Goal: Task Accomplishment & Management: Use online tool/utility

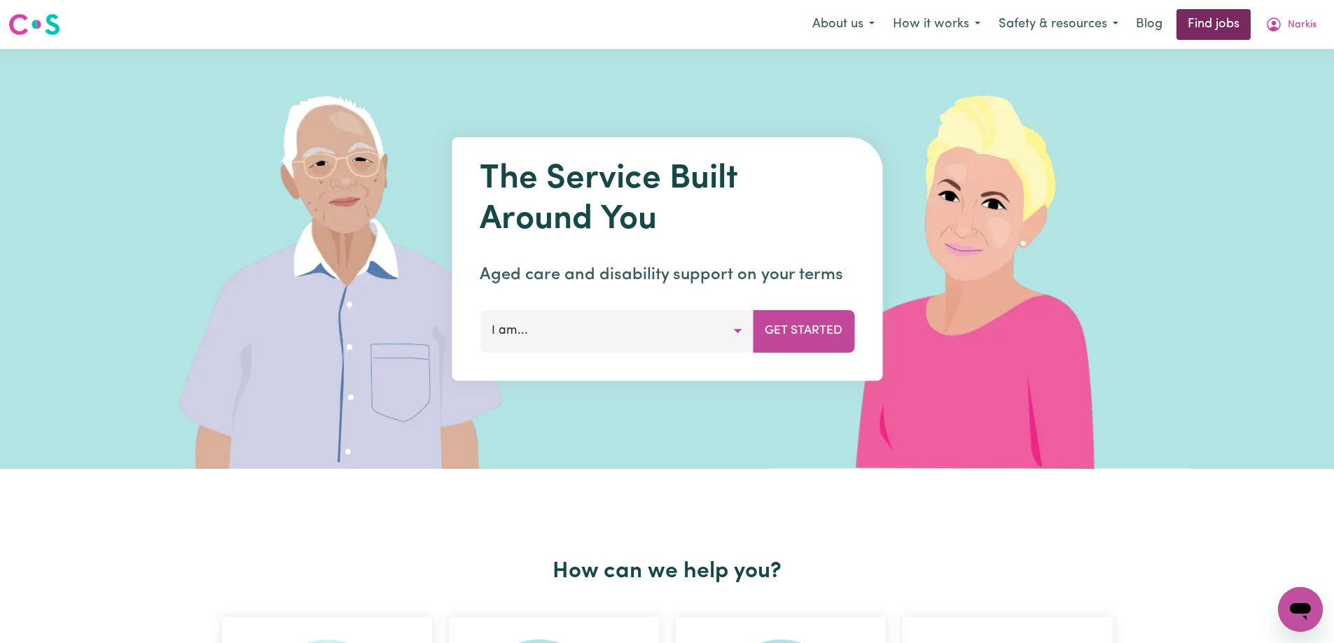
click at [1210, 28] on link "Find jobs" at bounding box center [1213, 24] width 74 height 31
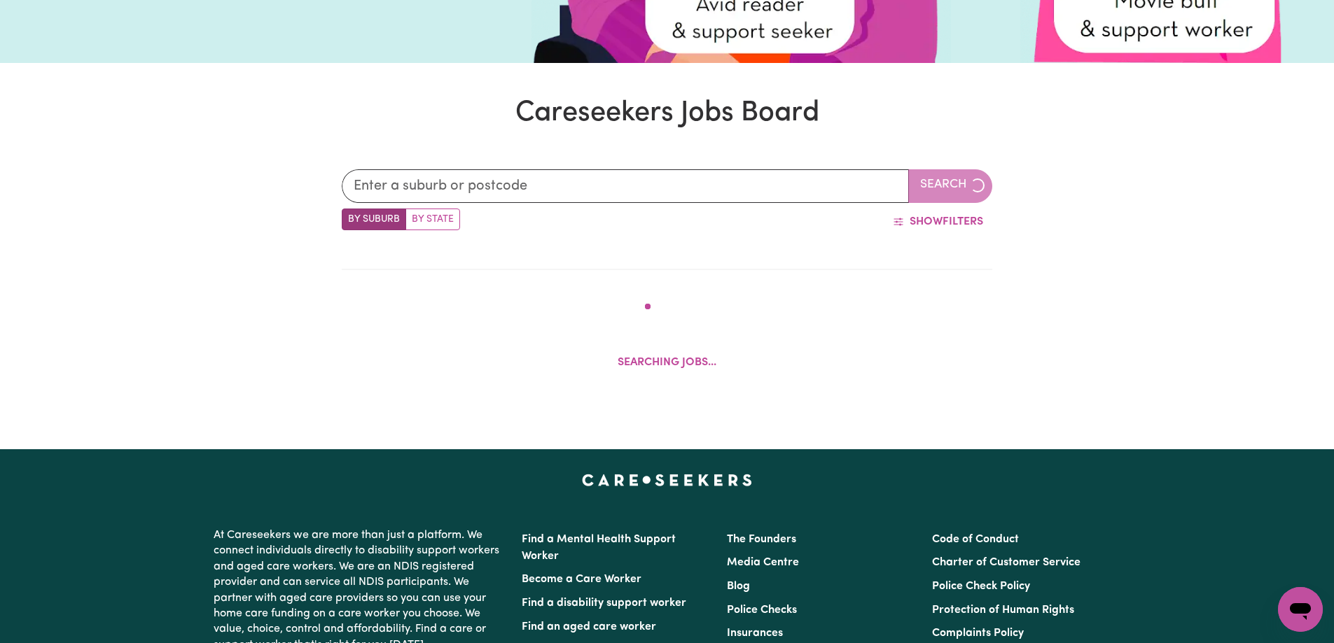
scroll to position [223, 0]
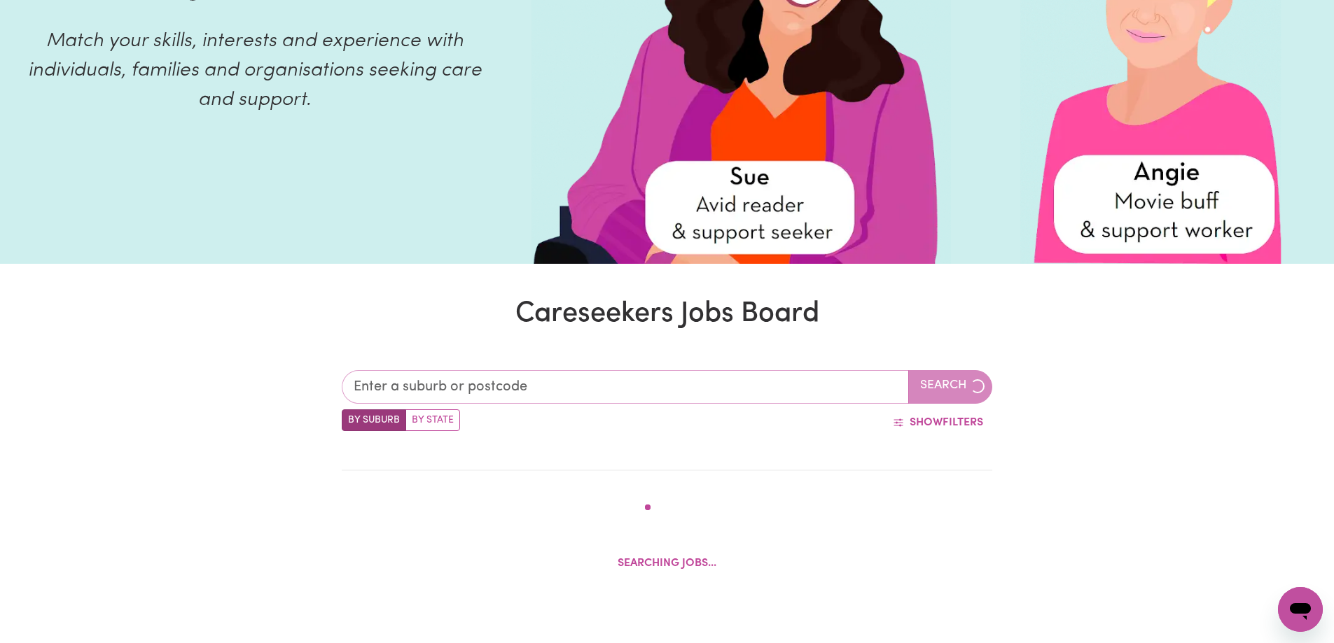
click at [473, 375] on input "text" at bounding box center [625, 387] width 567 height 34
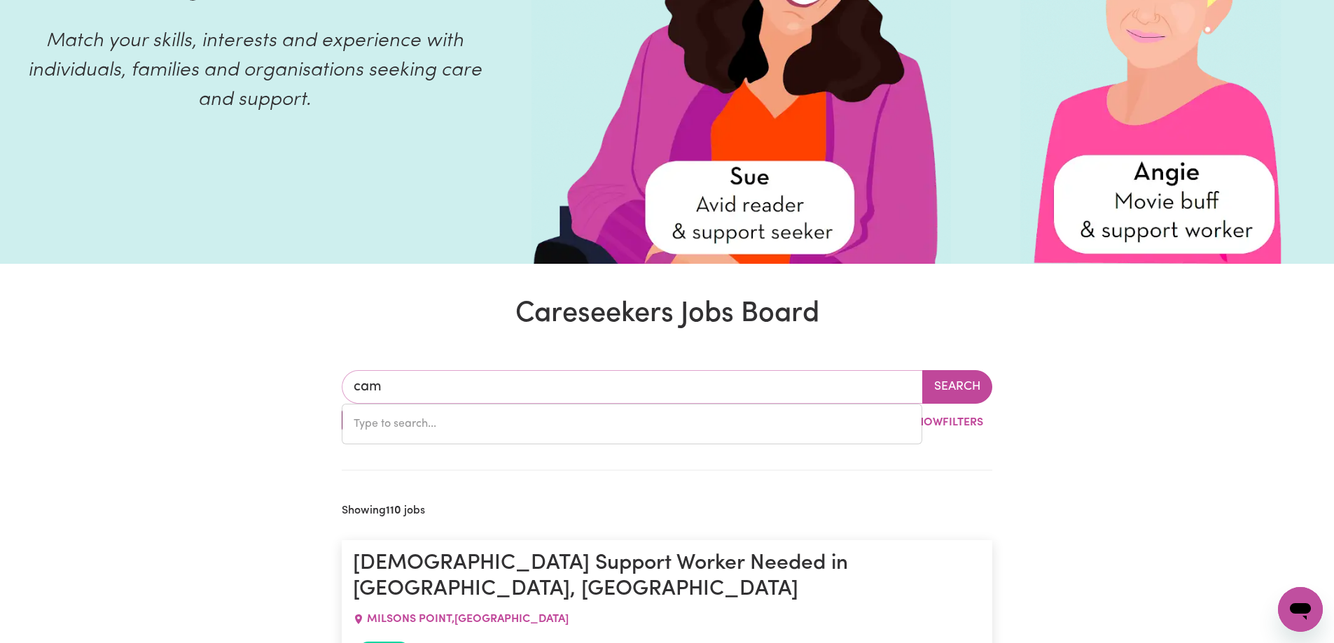
type input "camp"
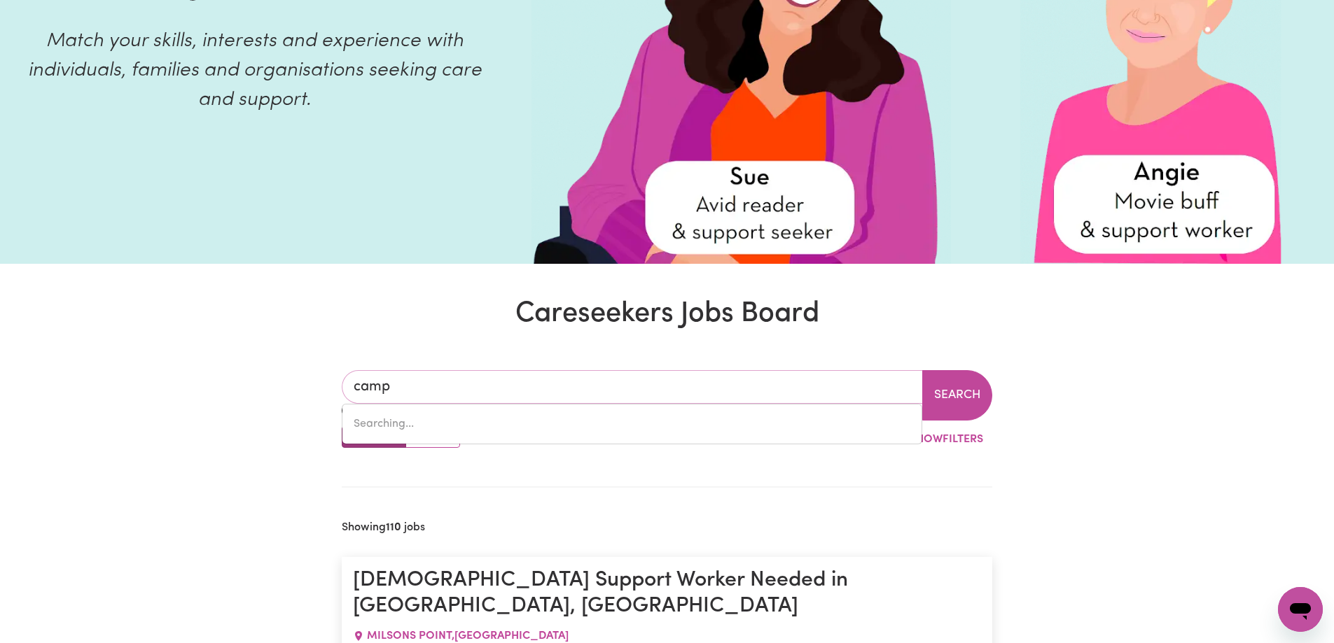
type input "[GEOGRAPHIC_DATA], [GEOGRAPHIC_DATA], 4385"
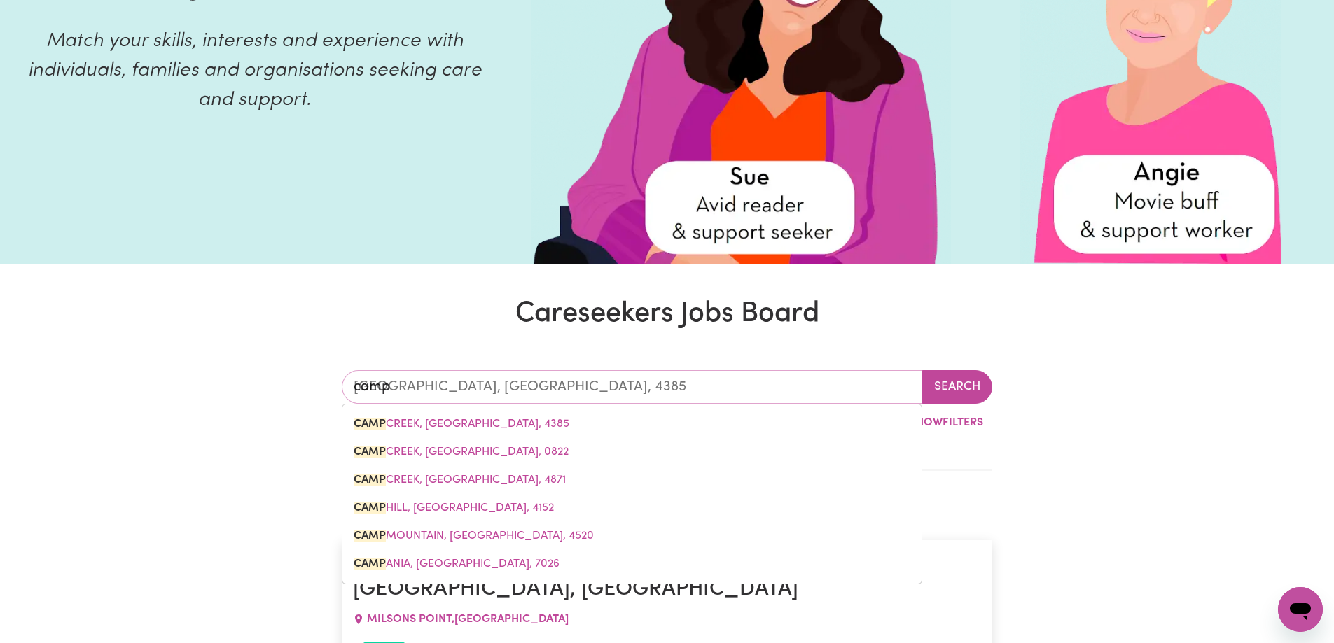
type input "campb"
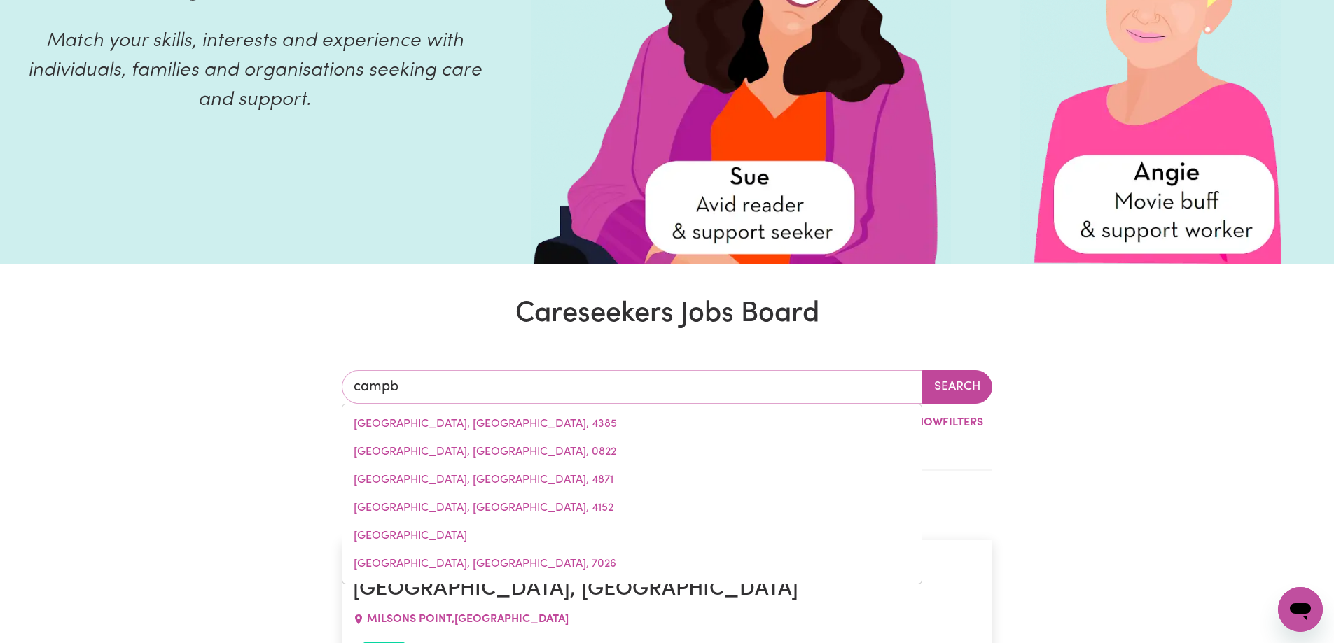
type input "campbe"
type input "[PERSON_NAME], [GEOGRAPHIC_DATA], 2612"
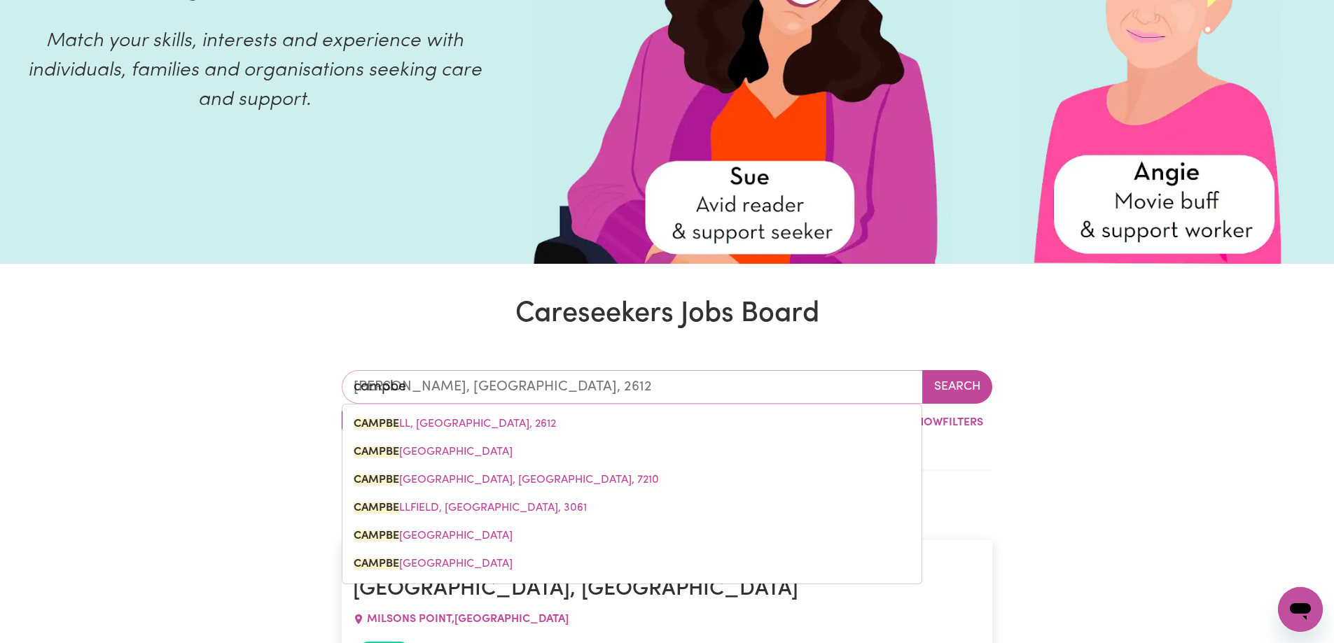
type input "[PERSON_NAME]"
type input "[PERSON_NAME], [GEOGRAPHIC_DATA], 2612"
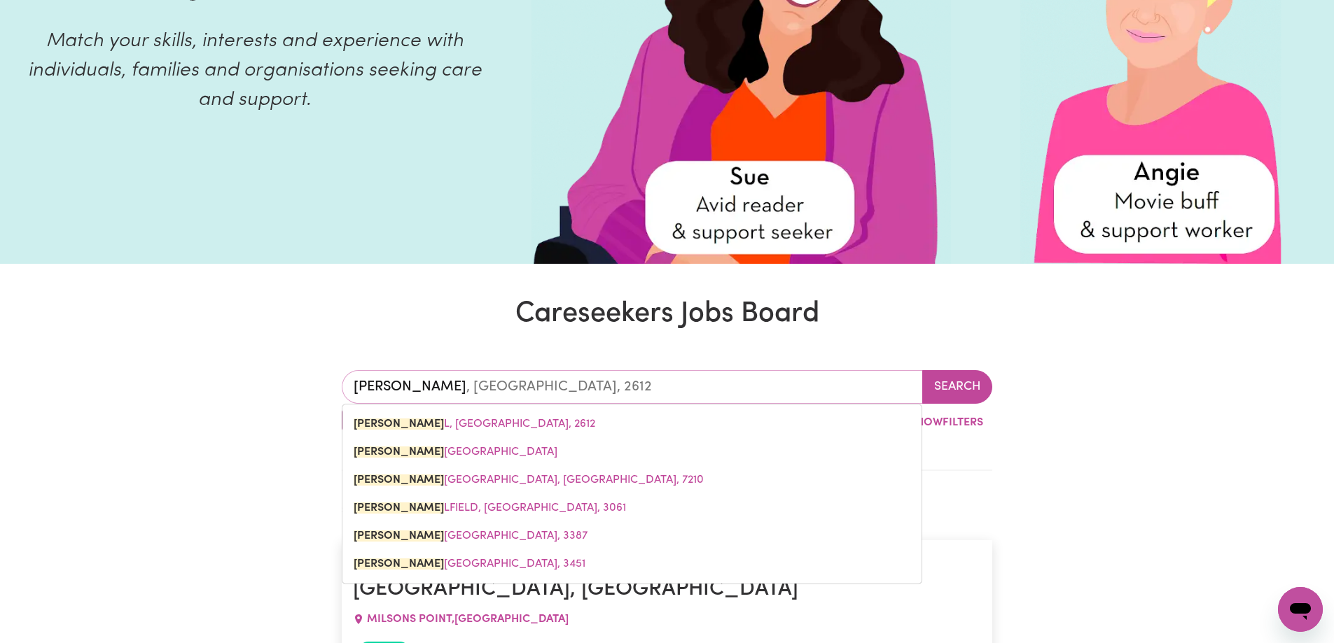
type input "[PERSON_NAME]"
type input "[PERSON_NAME], [GEOGRAPHIC_DATA], 2612"
type input "campbellt"
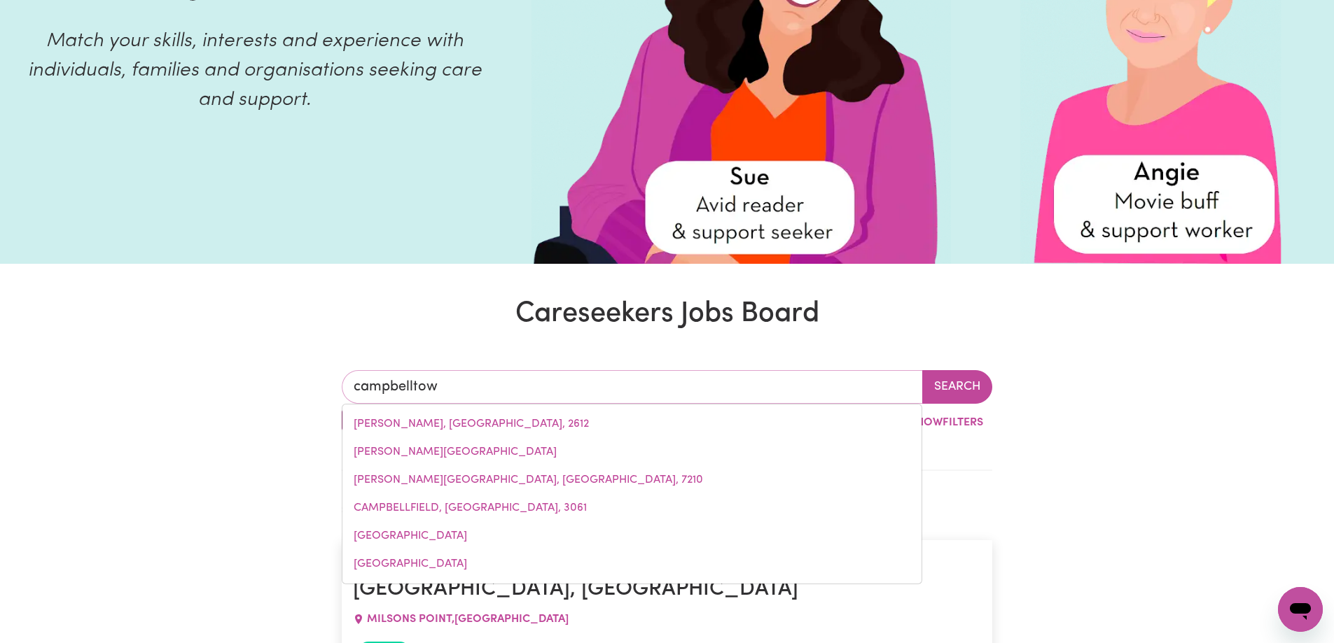
type input "campbelltown"
type input "[GEOGRAPHIC_DATA], [GEOGRAPHIC_DATA], 2560"
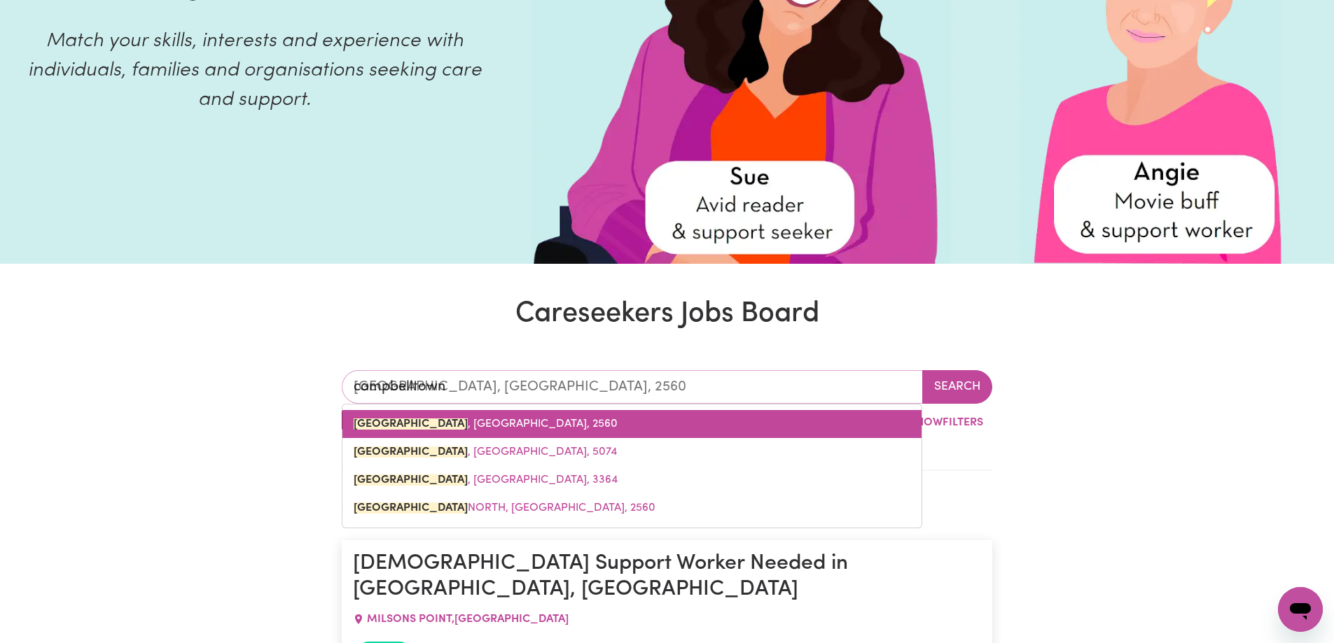
click at [542, 435] on link "[GEOGRAPHIC_DATA] , [GEOGRAPHIC_DATA], 2560" at bounding box center [631, 424] width 579 height 28
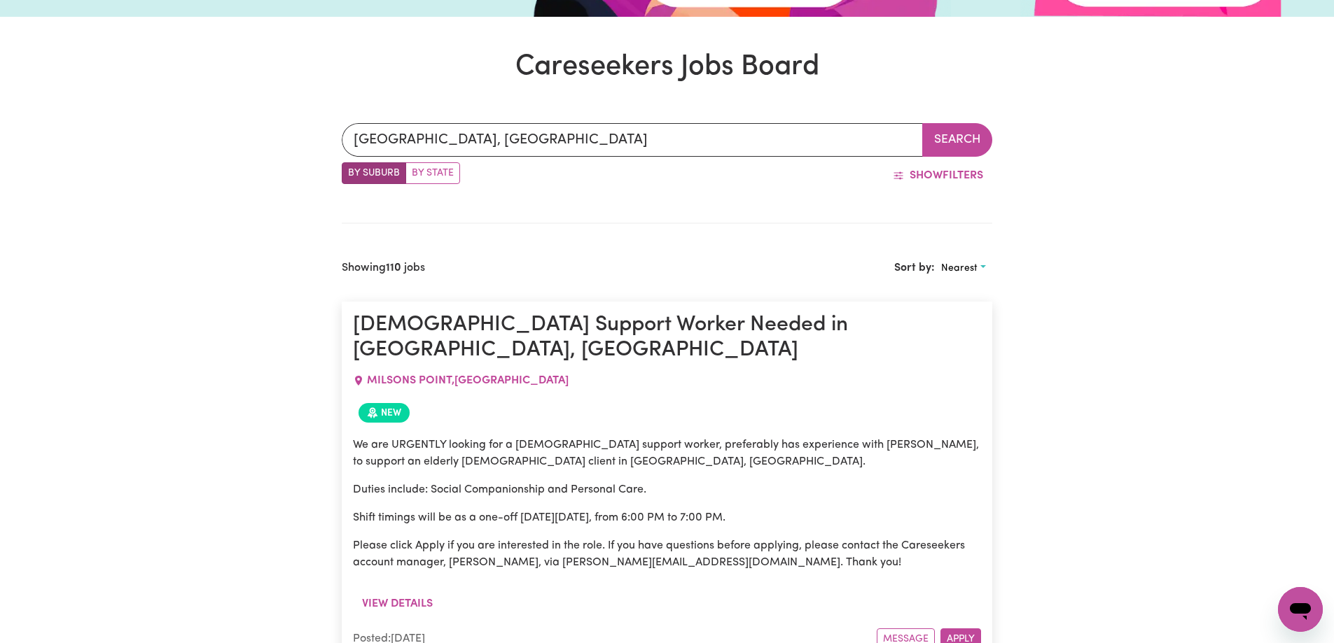
scroll to position [363, 0]
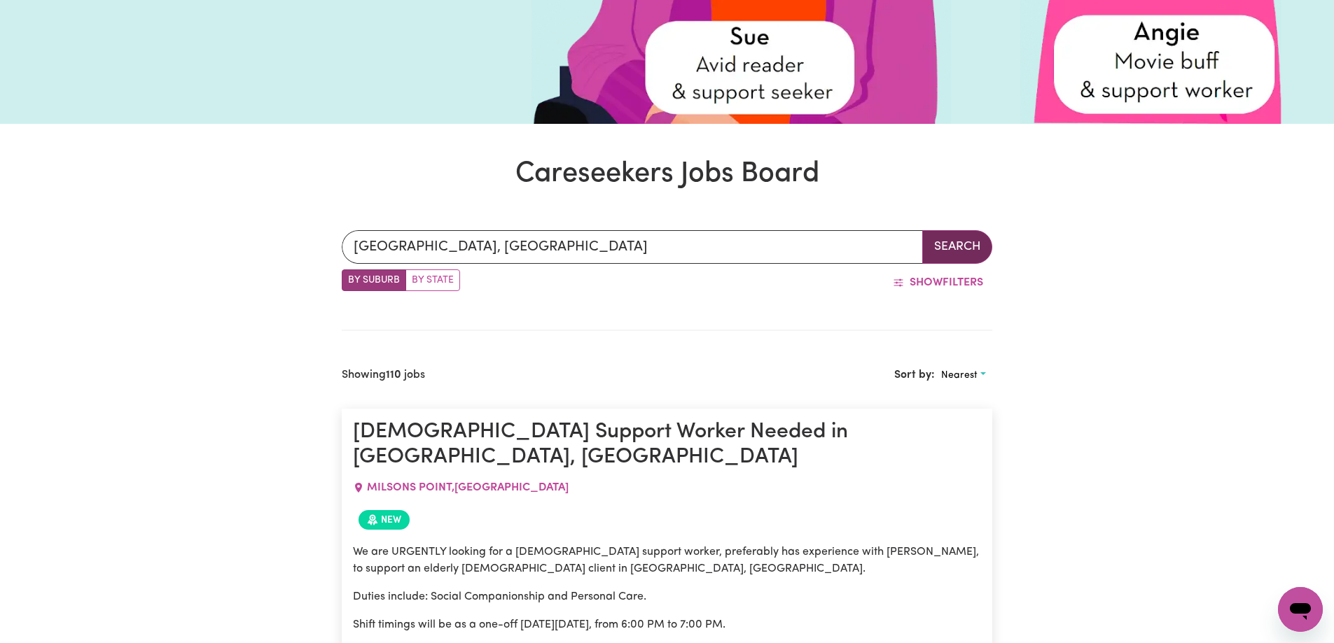
click at [964, 240] on button "Search" at bounding box center [957, 247] width 70 height 34
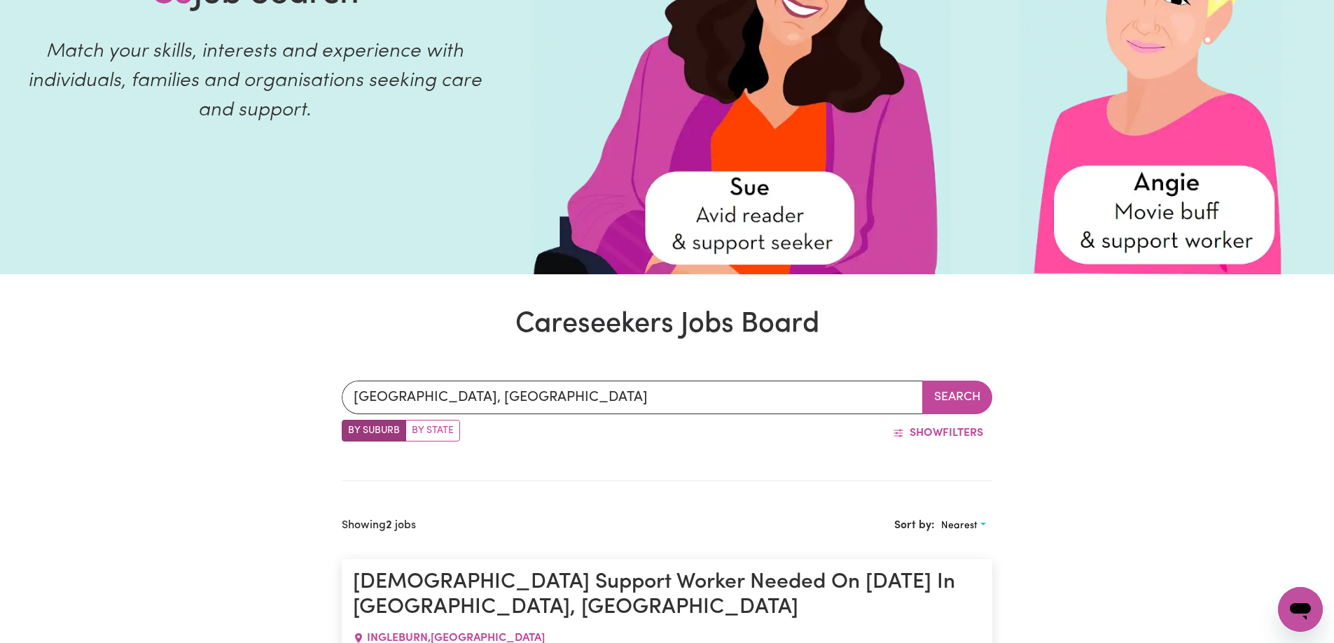
scroll to position [83, 0]
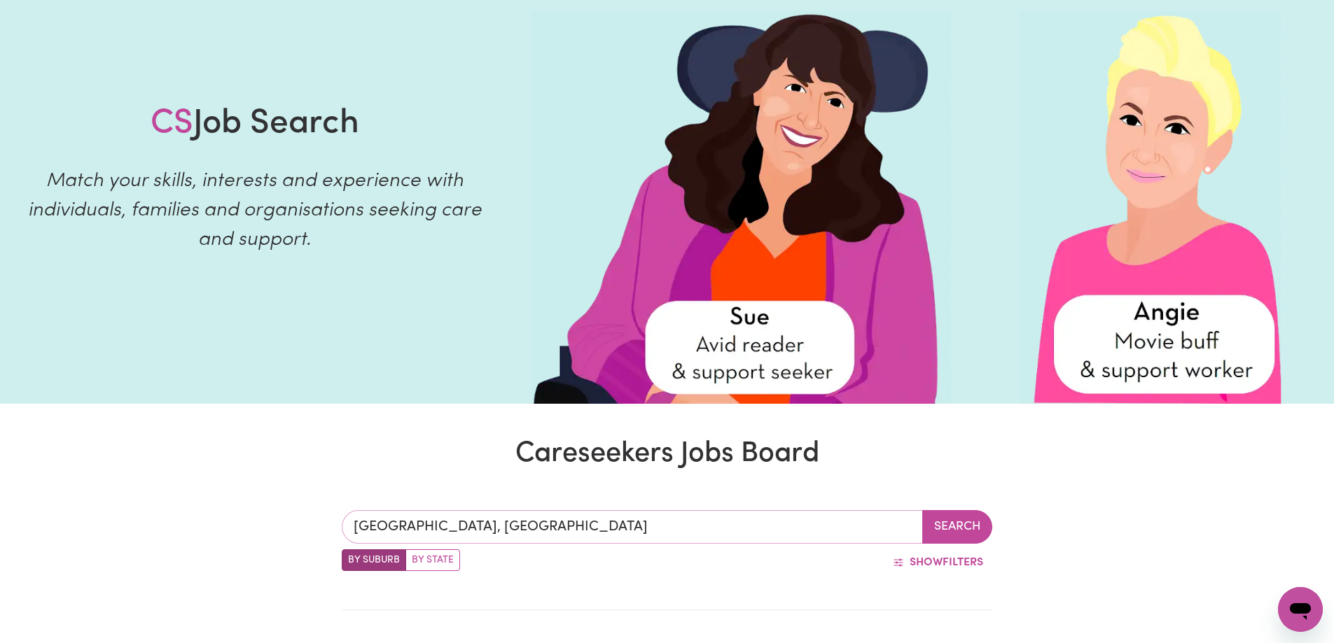
type input "[GEOGRAPHIC_DATA], [GEOGRAPHIC_DATA], 2560"
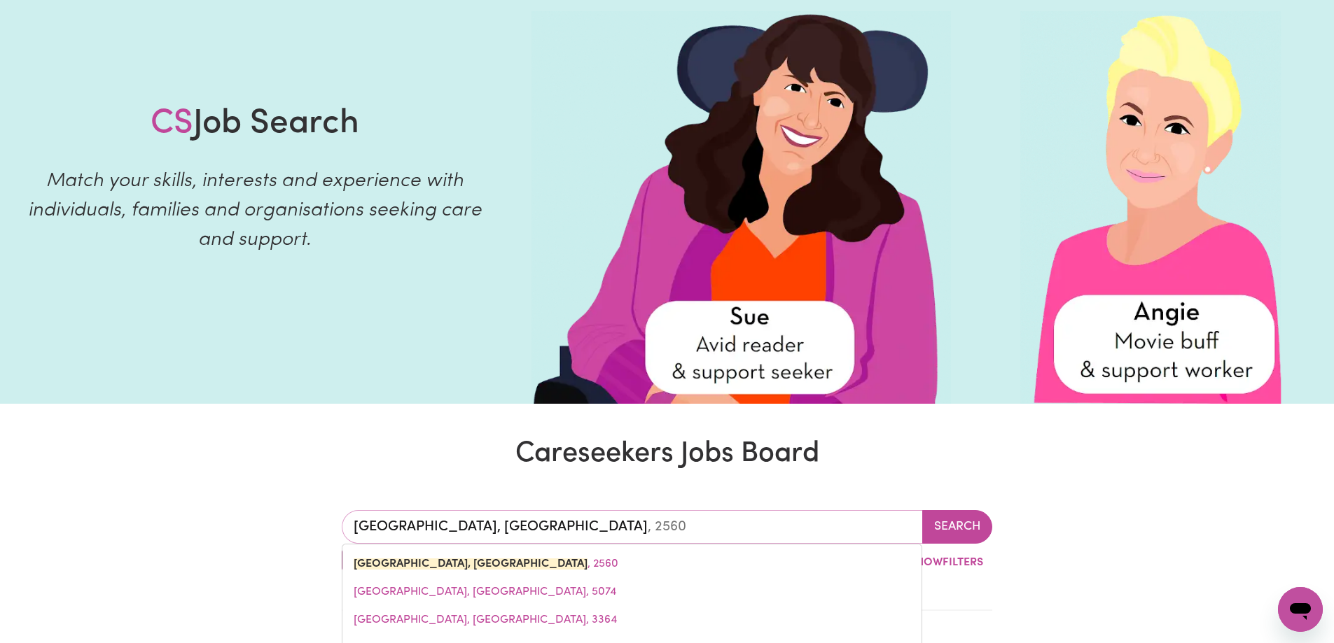
drag, startPoint x: 596, startPoint y: 531, endPoint x: 334, endPoint y: 521, distance: 262.8
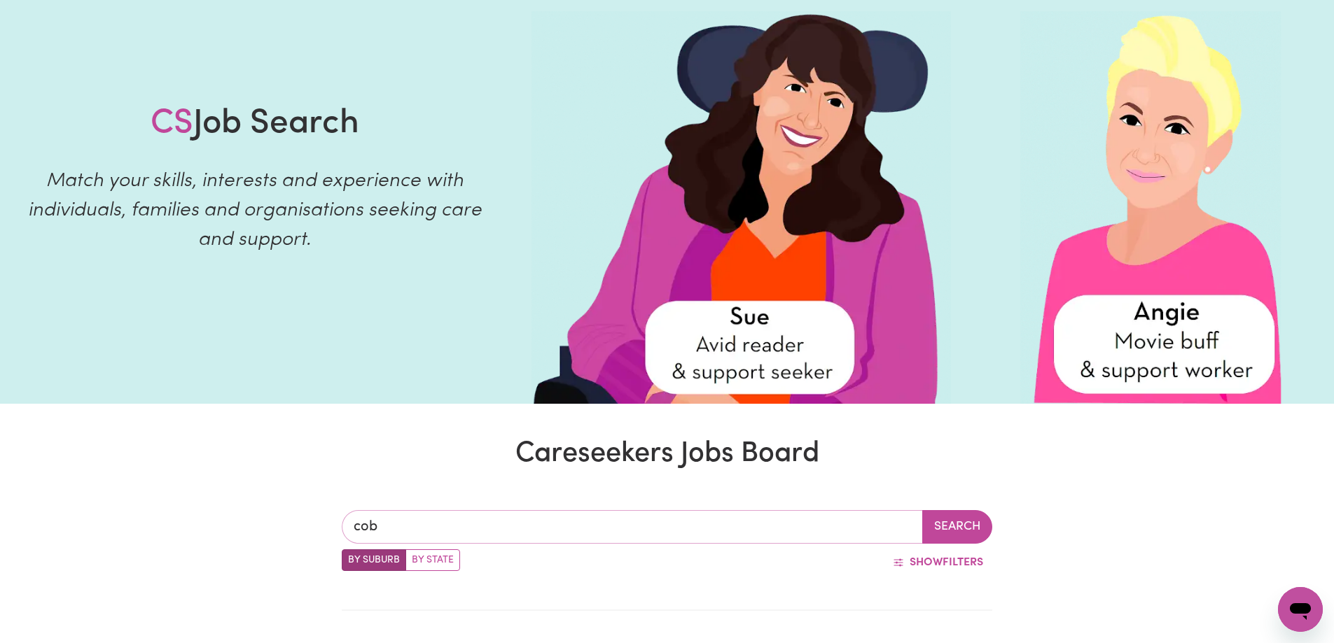
type input "[PERSON_NAME]"
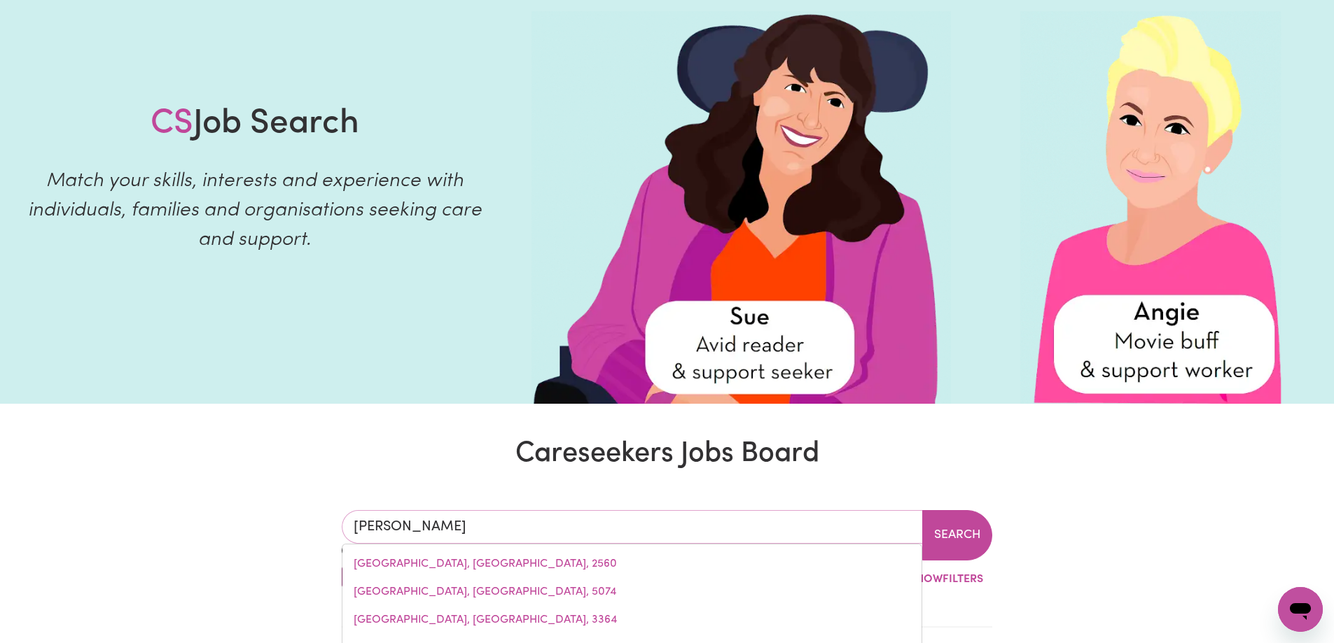
type input "cobbADAH, [GEOGRAPHIC_DATA], 2347"
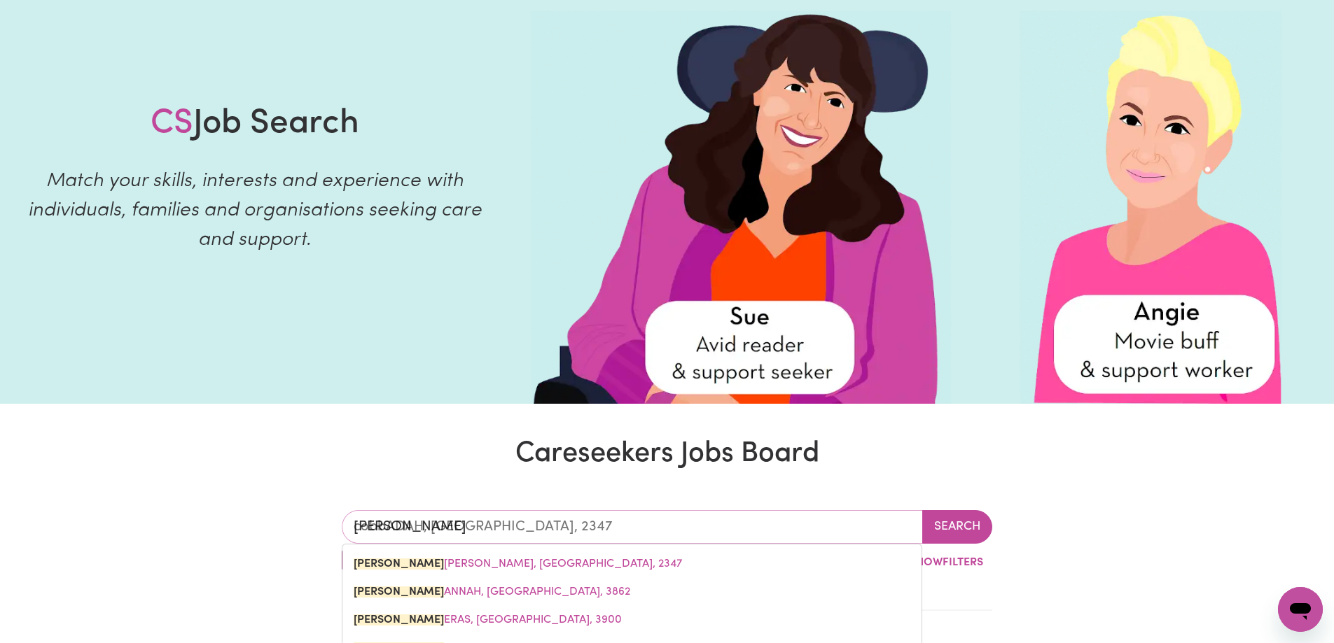
type input "cobbi"
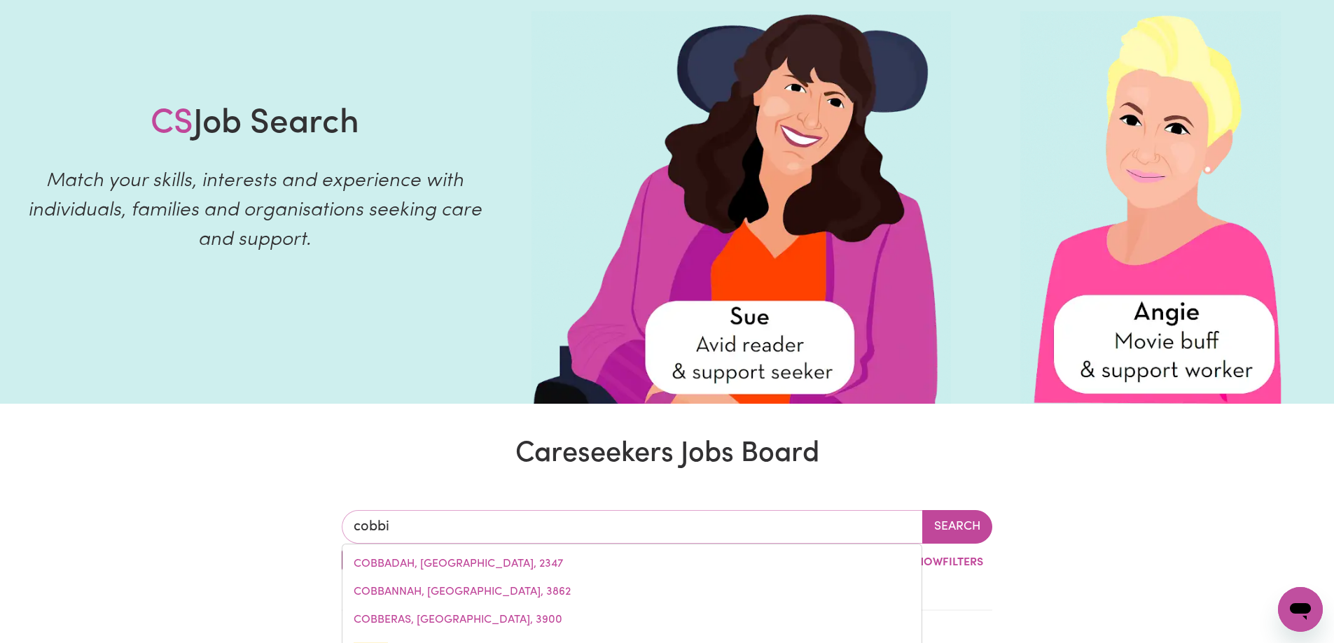
type input "cobbit"
type input "cobbitTY, [GEOGRAPHIC_DATA], 2570"
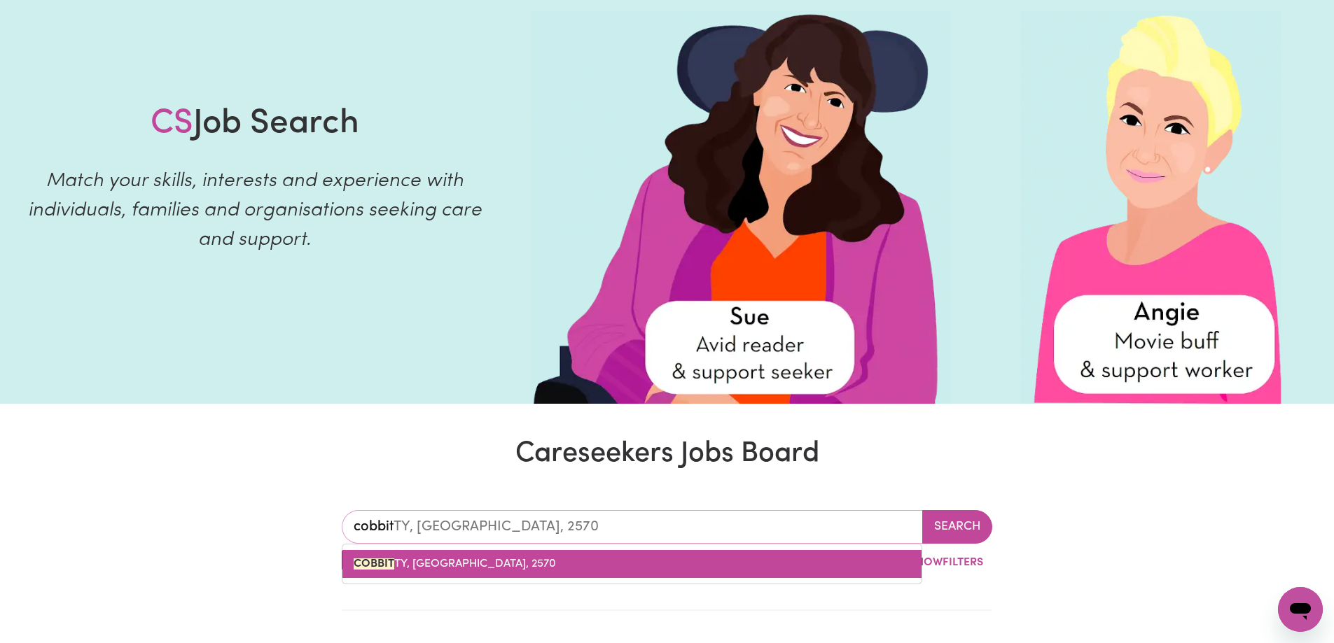
click at [438, 567] on span "COBBIT TY, [GEOGRAPHIC_DATA], 2570" at bounding box center [455, 564] width 202 height 11
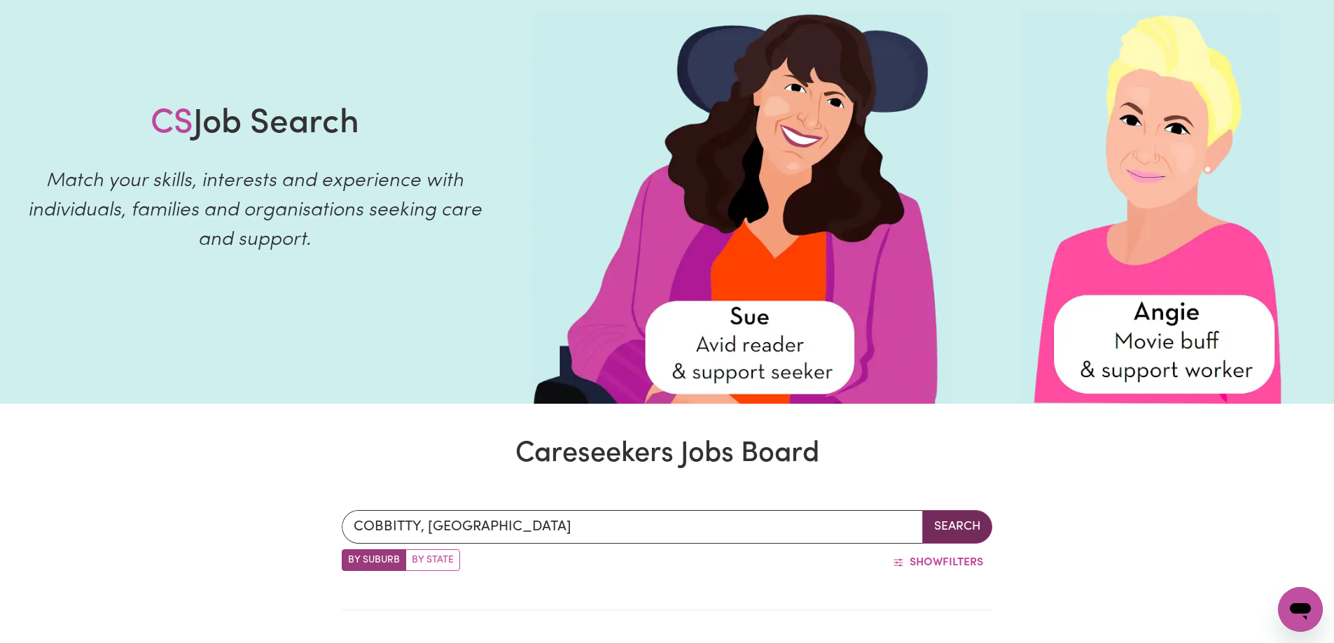
click at [952, 529] on button "Search" at bounding box center [957, 527] width 70 height 34
